Goal: Communication & Community: Answer question/provide support

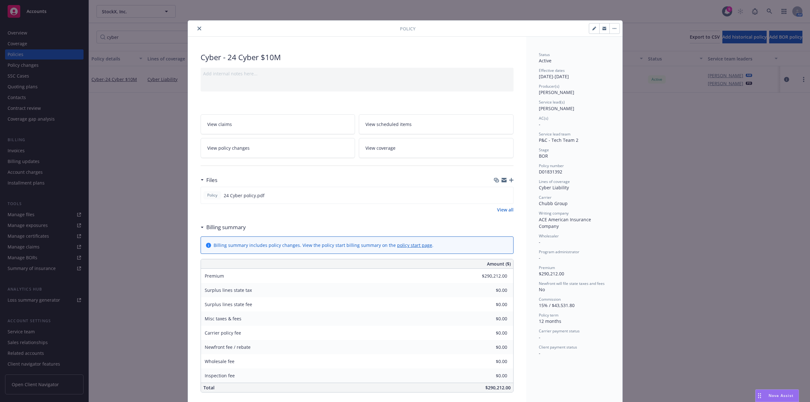
click at [762, 397] on div "Drag to move" at bounding box center [760, 396] width 8 height 12
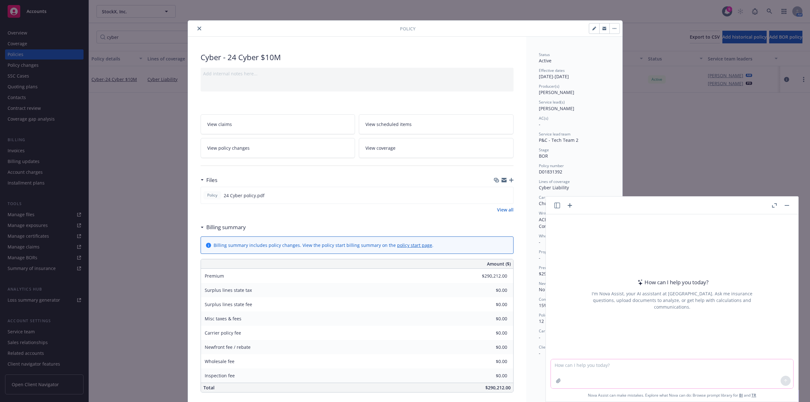
click at [601, 369] on textarea at bounding box center [672, 373] width 242 height 29
paste textarea "Hi [PERSON_NAME], Will you please reply that confirming that you will allow New…"
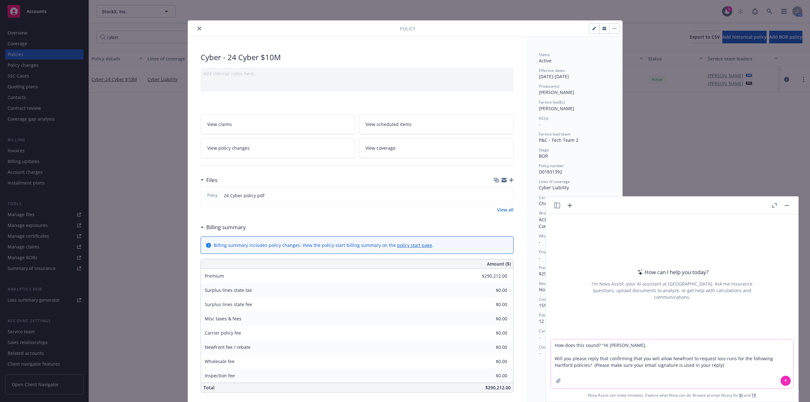
type textarea "How does this sound? "Hi [PERSON_NAME], Will you please reply that confirming t…"
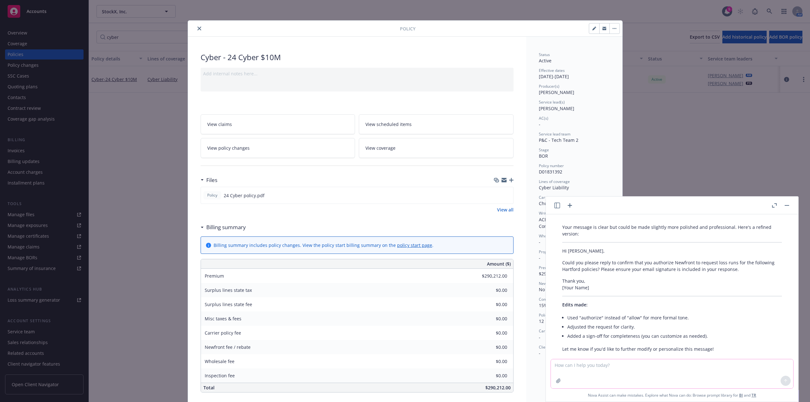
scroll to position [47, 0]
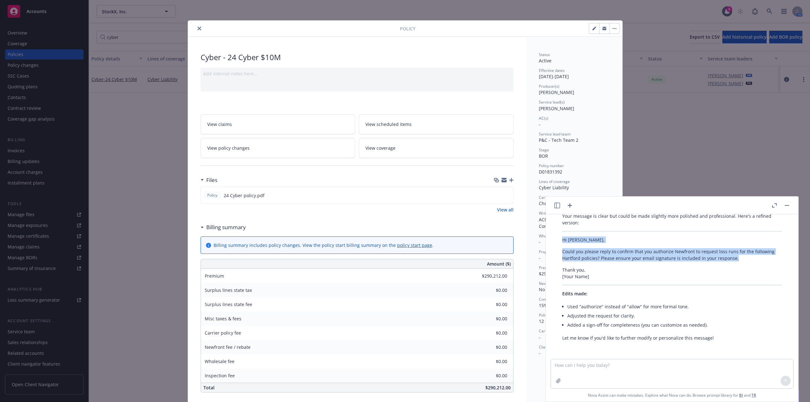
drag, startPoint x: 561, startPoint y: 237, endPoint x: 744, endPoint y: 258, distance: 184.2
click at [744, 258] on div "Your message is clear but could be made slightly more polished and professional…" at bounding box center [672, 277] width 232 height 134
copy div "Hi [PERSON_NAME], Could you please reply to confirm that you authorize Newfront…"
